Goal: Use online tool/utility: Use online tool/utility

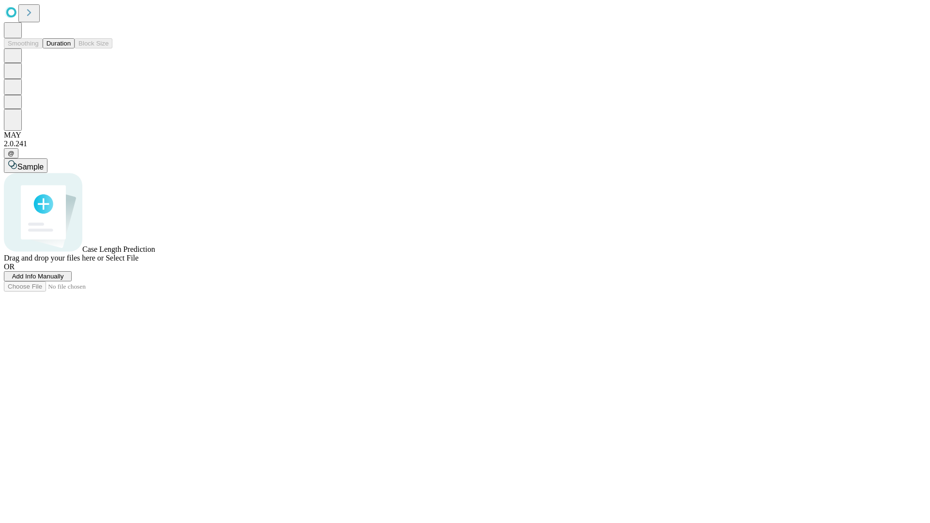
click at [71, 48] on button "Duration" at bounding box center [59, 43] width 32 height 10
click at [138, 262] on span "Select File" at bounding box center [122, 258] width 33 height 8
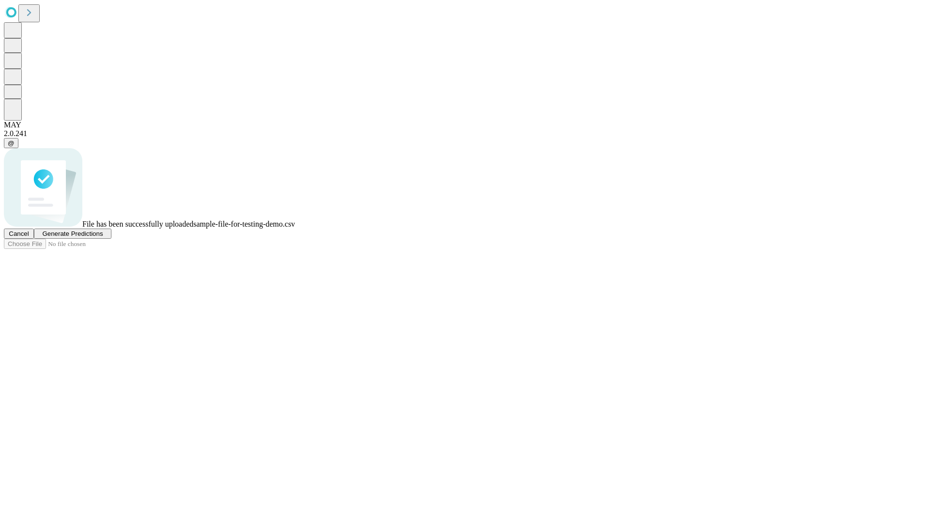
click at [103, 237] on span "Generate Predictions" at bounding box center [72, 233] width 61 height 7
